Goal: Information Seeking & Learning: Learn about a topic

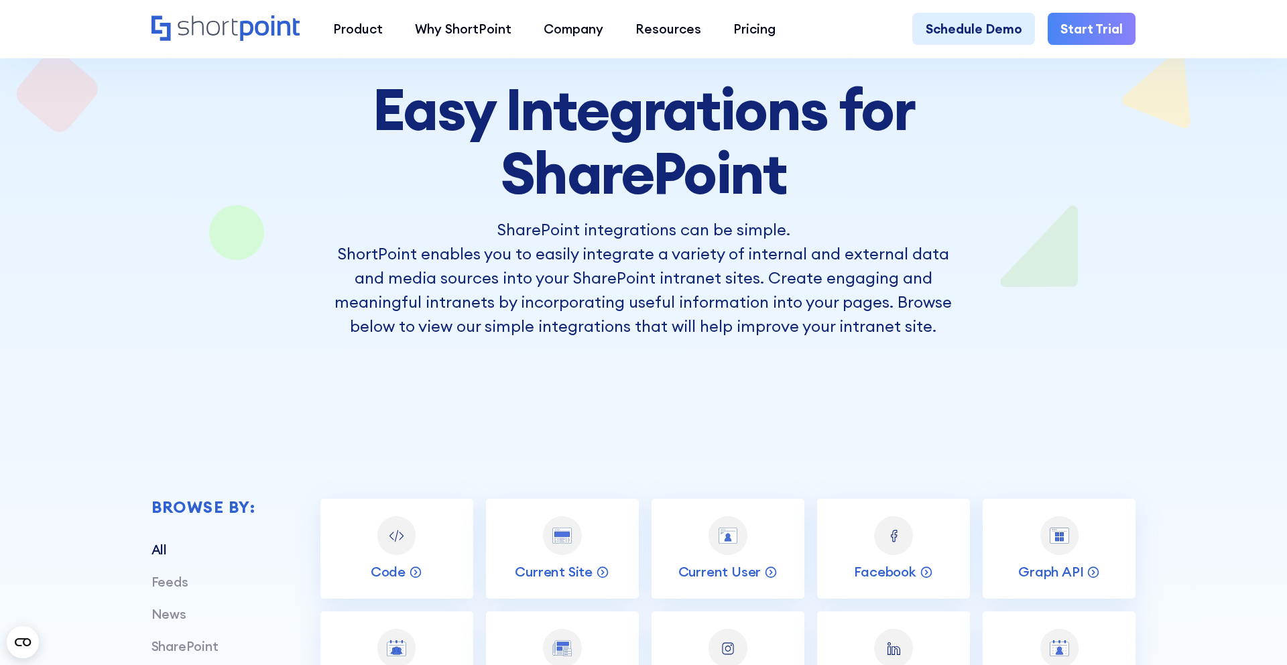
scroll to position [414, 0]
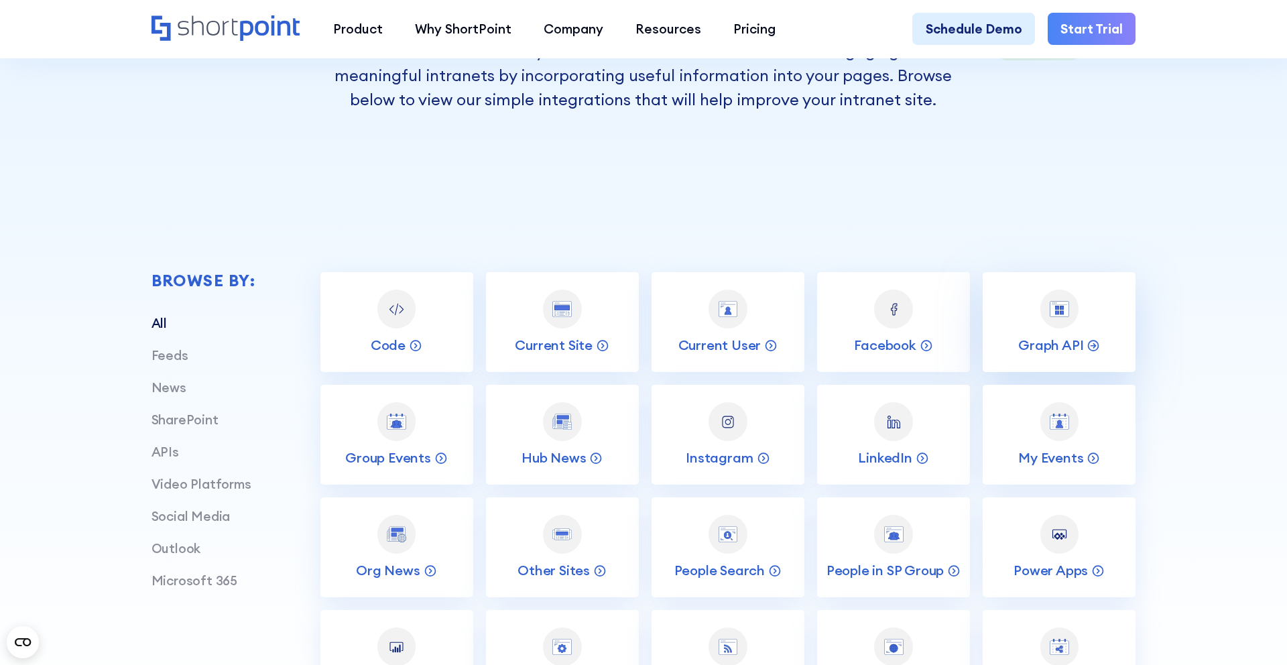
click at [1069, 334] on link "Graph API" at bounding box center [1059, 322] width 153 height 100
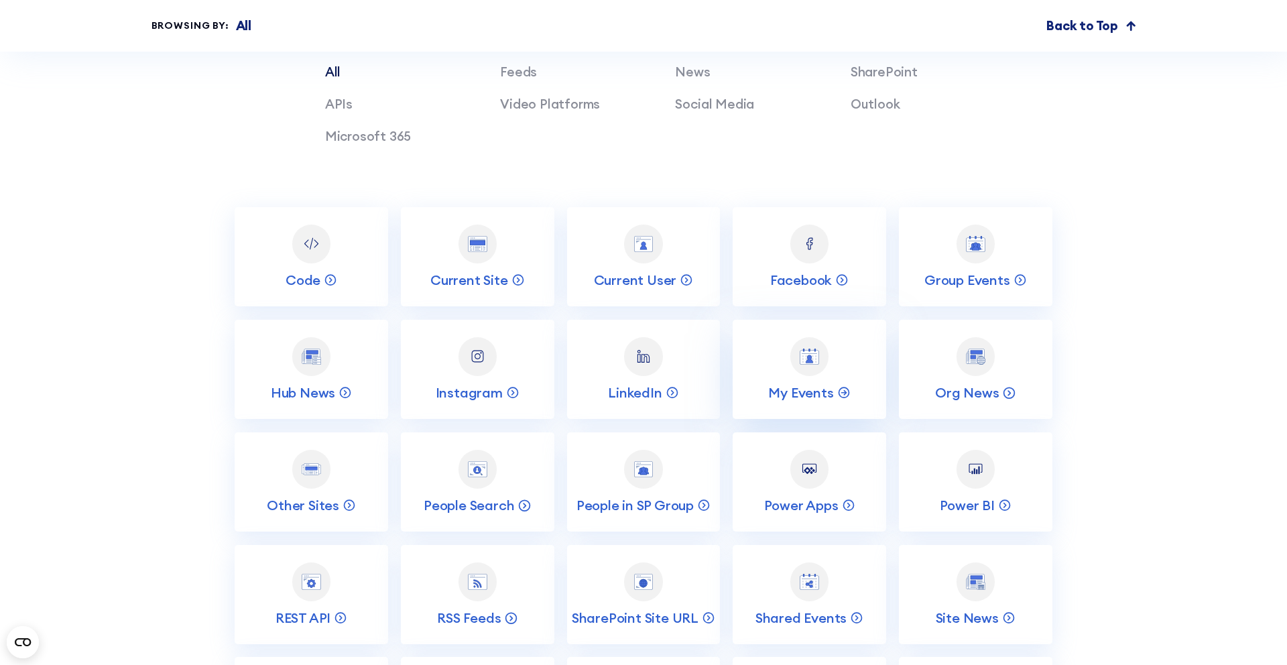
scroll to position [6561, 0]
